Goal: Task Accomplishment & Management: Use online tool/utility

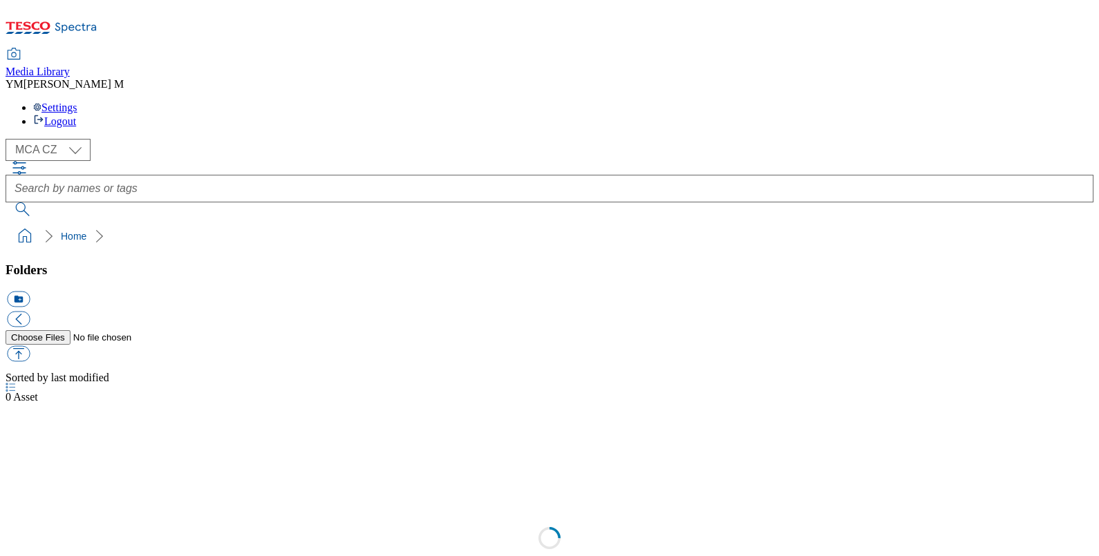
select select "flare-mca-cz"
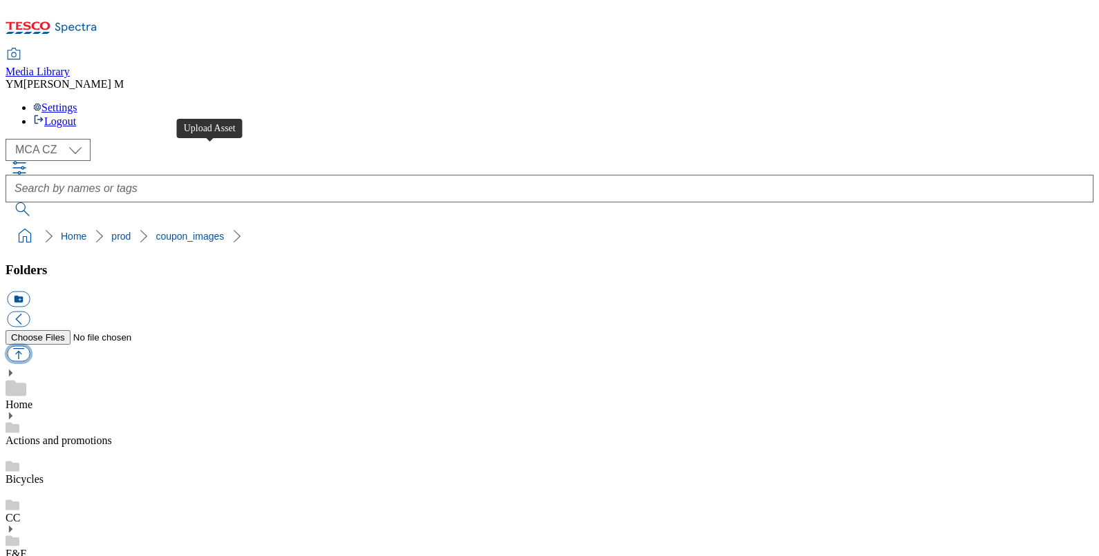
click at [30, 346] on button "button" at bounding box center [18, 354] width 23 height 16
type input "C:\fakepath\XE1_1101_F.jpg"
